Goal: Task Accomplishment & Management: Use online tool/utility

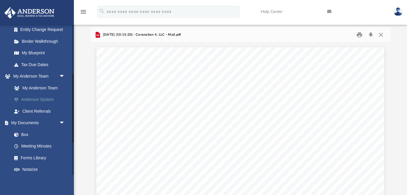
scroll to position [109, 0]
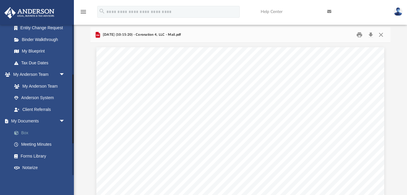
click at [29, 134] on link "Box" at bounding box center [41, 133] width 66 height 12
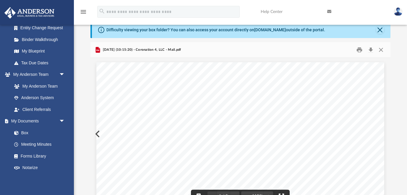
scroll to position [0, 0]
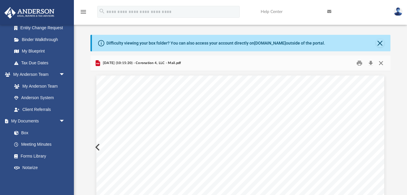
click at [381, 61] on button "Close" at bounding box center [380, 62] width 11 height 9
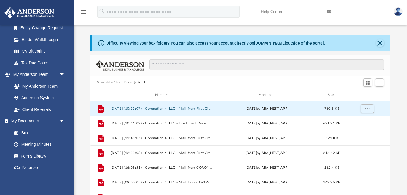
click at [120, 83] on button "Viewable-ClientDocs" at bounding box center [114, 82] width 35 height 5
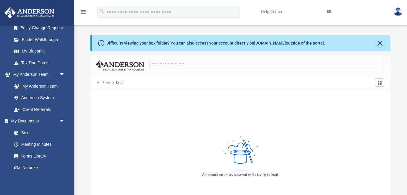
click at [397, 12] on img at bounding box center [397, 11] width 9 height 9
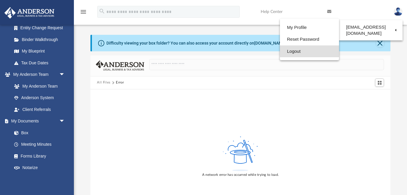
click at [280, 50] on link "Logout" at bounding box center [309, 51] width 59 height 12
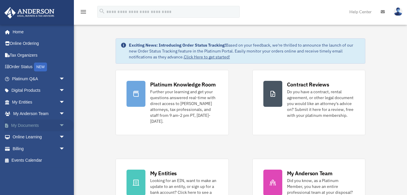
click at [61, 125] on span "arrow_drop_down" at bounding box center [65, 126] width 12 height 12
click at [27, 135] on link "Box" at bounding box center [41, 137] width 66 height 12
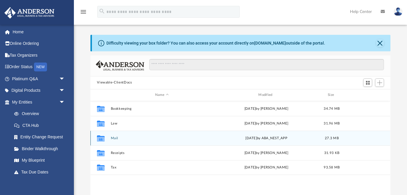
scroll to position [134, 299]
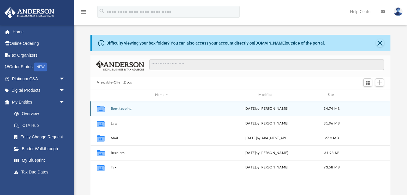
click at [123, 108] on button "Bookkeeping" at bounding box center [162, 109] width 102 height 4
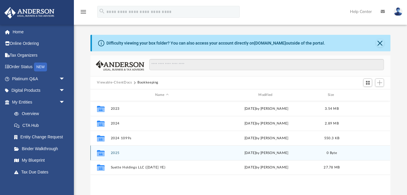
click at [115, 150] on div "Collaborated Folder 2025 Fri Sep 26 2025 by Hebert Romero 0 Byte" at bounding box center [239, 153] width 299 height 15
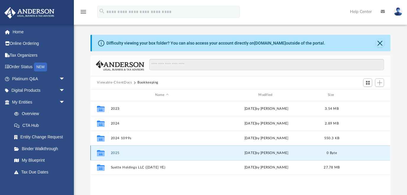
click at [115, 153] on button "2025" at bounding box center [162, 153] width 102 height 4
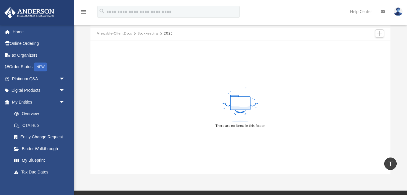
scroll to position [0, 0]
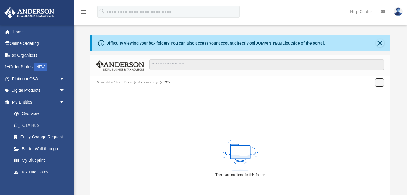
click at [379, 84] on span "Add" at bounding box center [379, 82] width 5 height 5
click at [368, 94] on li "Upload" at bounding box center [370, 94] width 19 height 6
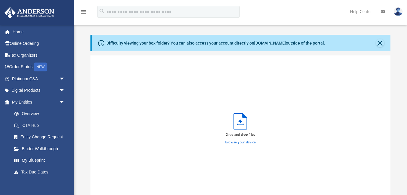
scroll to position [150, 299]
click at [243, 143] on label "Browse your device" at bounding box center [240, 142] width 31 height 5
click at [0, 0] on input "Browse your device" at bounding box center [0, 0] width 0 height 0
click at [378, 46] on button "Close" at bounding box center [380, 43] width 8 height 8
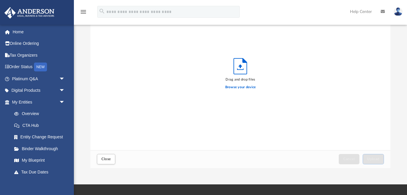
scroll to position [46, 0]
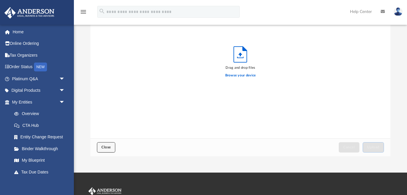
click at [108, 148] on span "Close" at bounding box center [105, 148] width 9 height 4
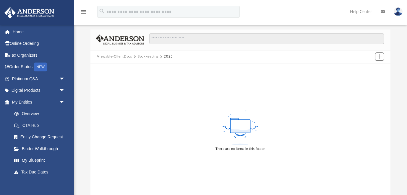
scroll to position [0, 0]
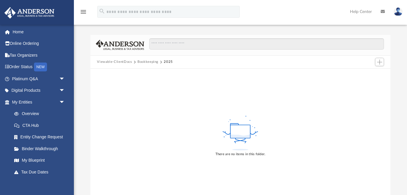
click at [153, 61] on button "Bookkeeping" at bounding box center [147, 61] width 21 height 5
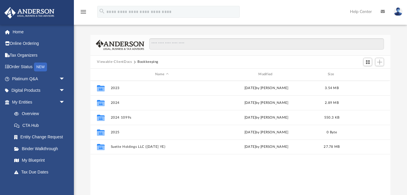
scroll to position [134, 299]
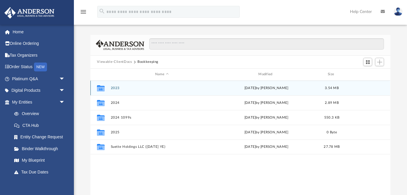
click at [118, 87] on button "2023" at bounding box center [162, 88] width 102 height 4
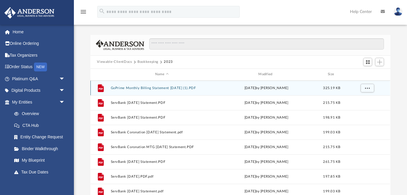
scroll to position [15, 0]
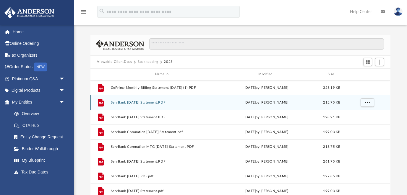
drag, startPoint x: 208, startPoint y: 105, endPoint x: 209, endPoint y: 101, distance: 3.9
click at [208, 101] on div "File ServBank April 2023 Statement.PDF Wed Jan 17 2024 by Billy Jackson 215.75 …" at bounding box center [239, 102] width 299 height 15
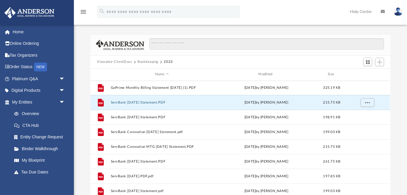
click at [80, 68] on div "Difficulty viewing your box folder? You can also access your account directly o…" at bounding box center [240, 119] width 333 height 168
click at [144, 63] on button "Bookkeeping" at bounding box center [147, 61] width 21 height 5
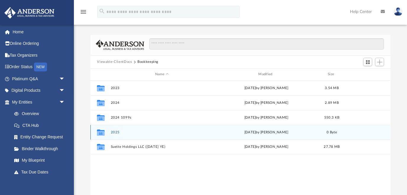
click at [116, 132] on button "2025" at bounding box center [162, 132] width 102 height 4
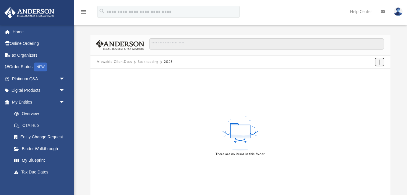
click at [379, 60] on span "Add" at bounding box center [379, 62] width 5 height 5
click at [363, 74] on li "Upload" at bounding box center [370, 74] width 19 height 6
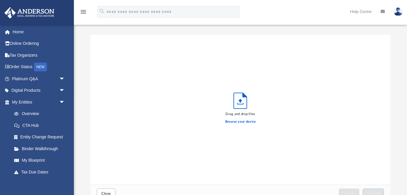
click at [235, 106] on icon "Upload" at bounding box center [240, 101] width 13 height 16
click at [239, 105] on icon "Upload" at bounding box center [240, 101] width 13 height 16
click at [214, 102] on div "Drag and drop files Browse your device" at bounding box center [239, 110] width 299 height 150
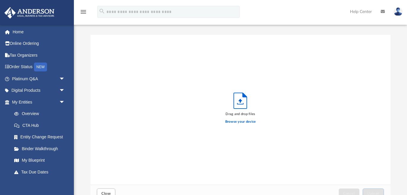
click at [241, 102] on icon "Upload" at bounding box center [240, 101] width 13 height 16
click at [240, 121] on label "Browse your device" at bounding box center [240, 121] width 31 height 5
click at [0, 0] on input "Browse your device" at bounding box center [0, 0] width 0 height 0
